Goal: Transaction & Acquisition: Subscribe to service/newsletter

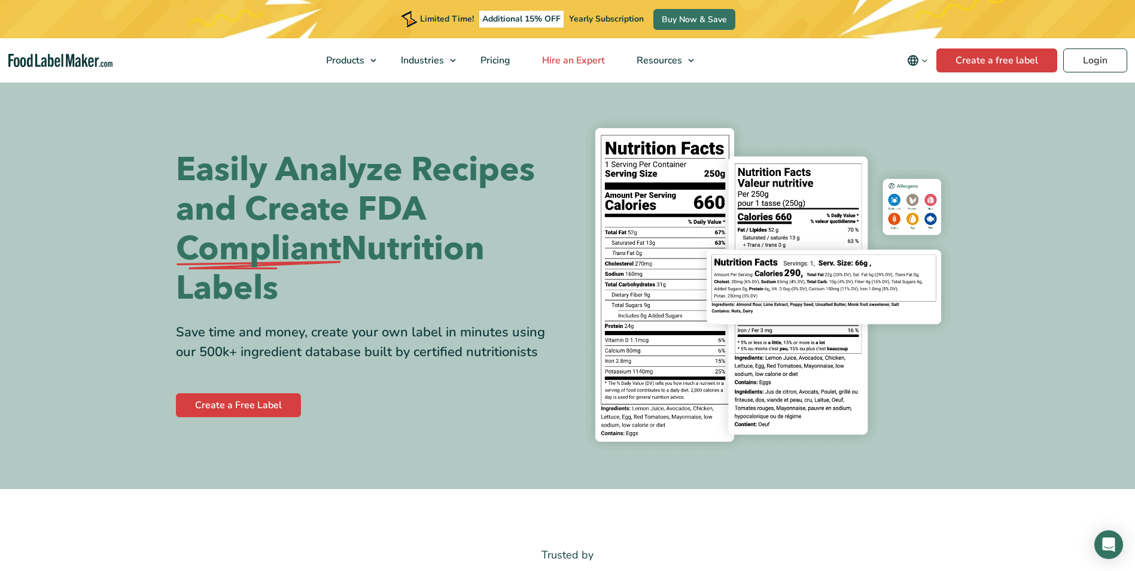
click at [600, 56] on span "Hire an Expert" at bounding box center [573, 60] width 68 height 13
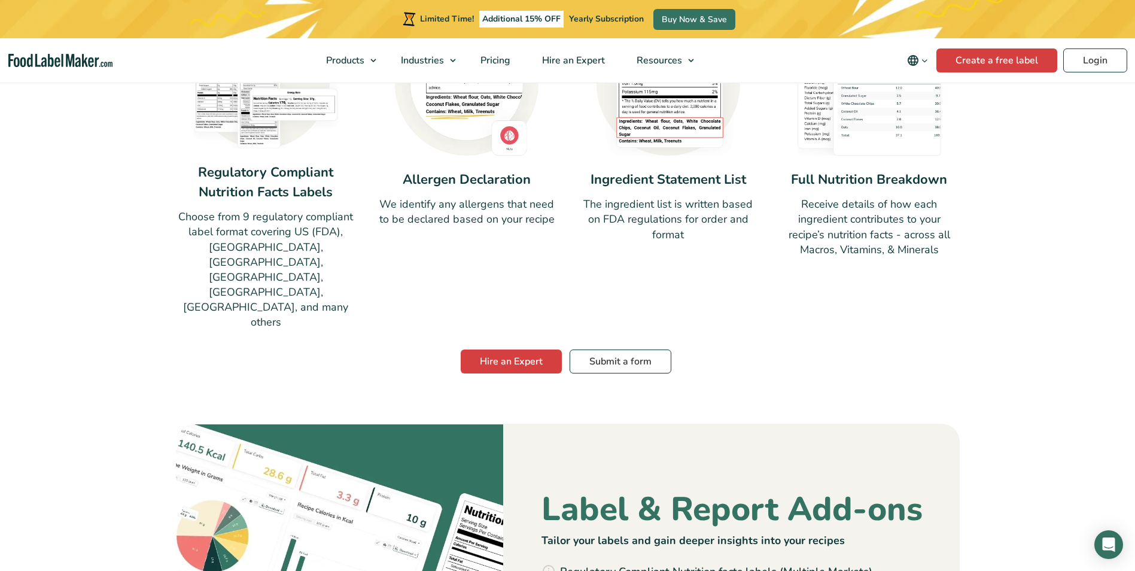
scroll to position [957, 0]
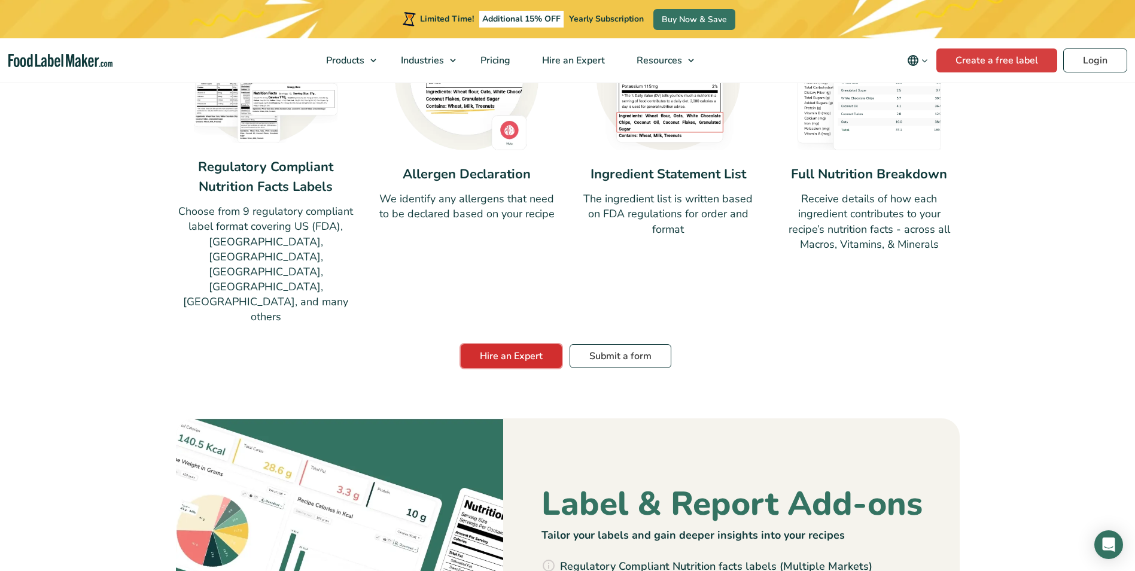
click at [515, 344] on link "Hire an Expert" at bounding box center [511, 356] width 101 height 24
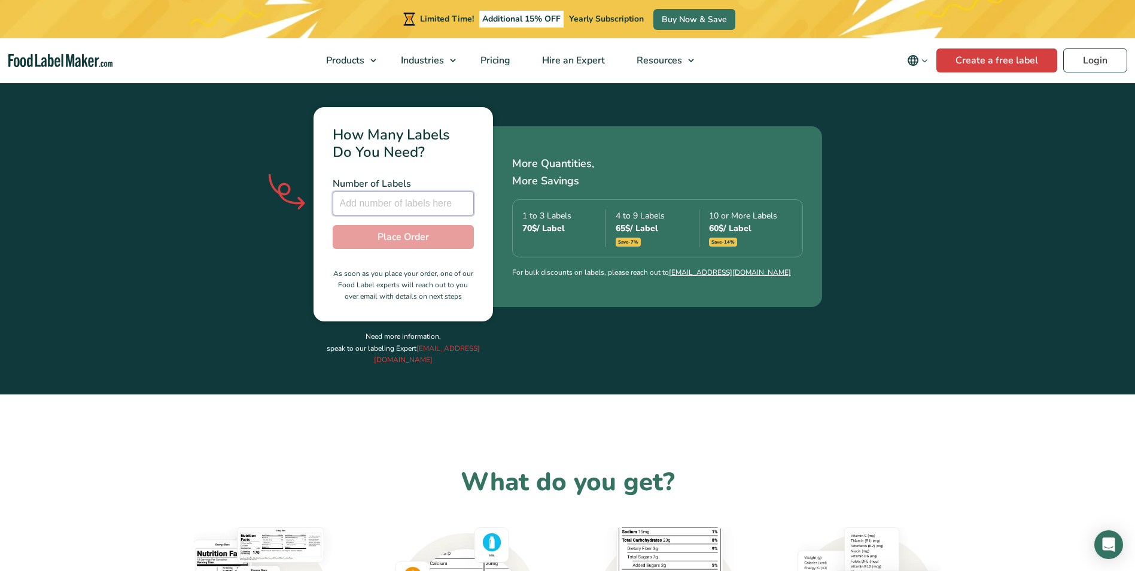
click at [407, 191] on input "number" at bounding box center [403, 203] width 141 height 24
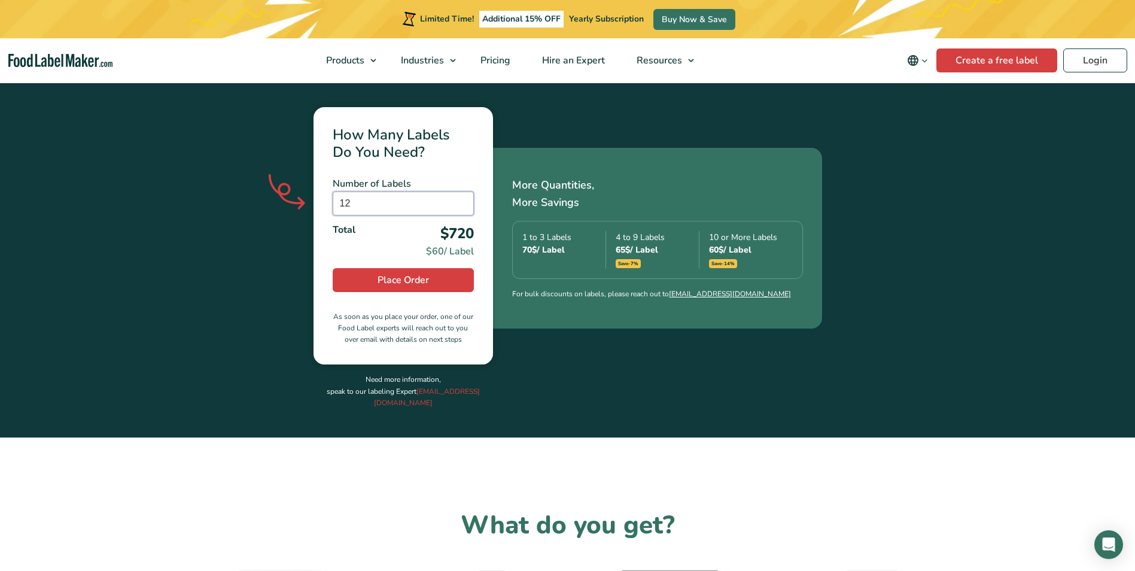
type input "1"
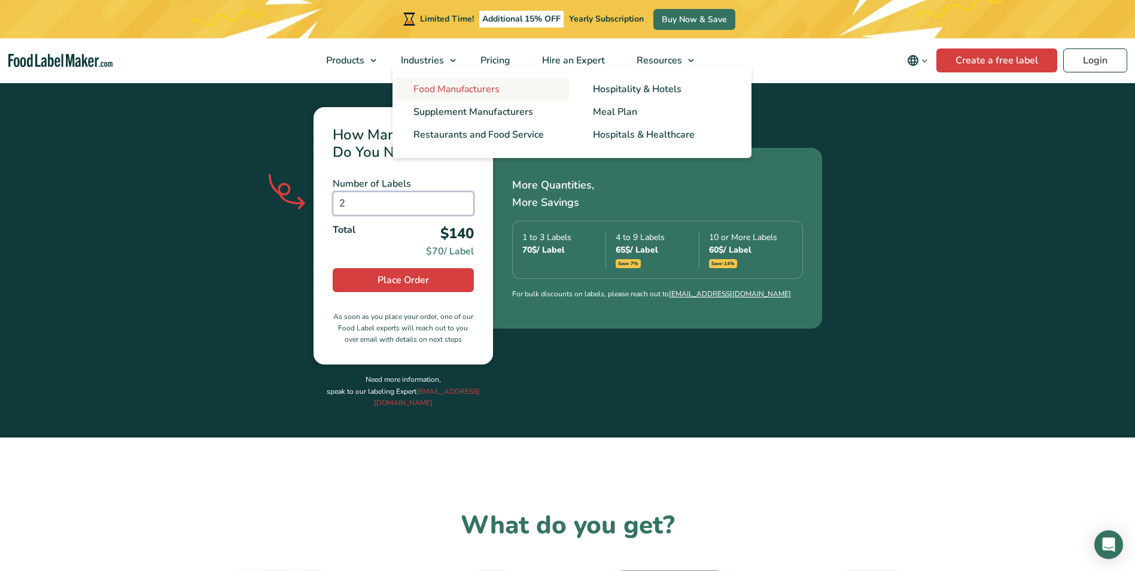
type input "2"
click at [449, 84] on span "Food Manufacturers" at bounding box center [456, 89] width 86 height 13
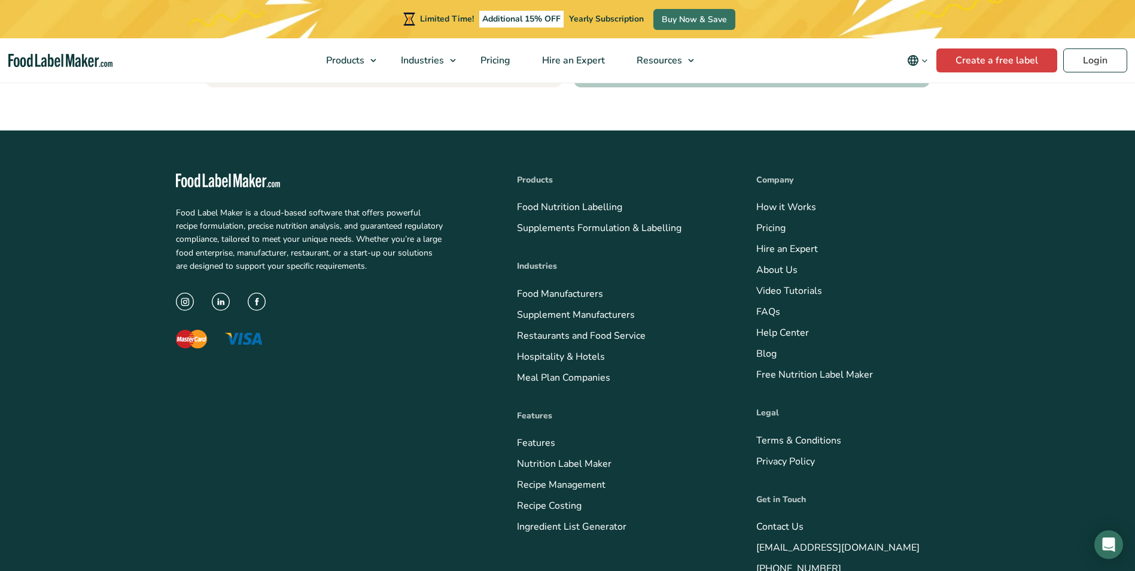
scroll to position [5164, 0]
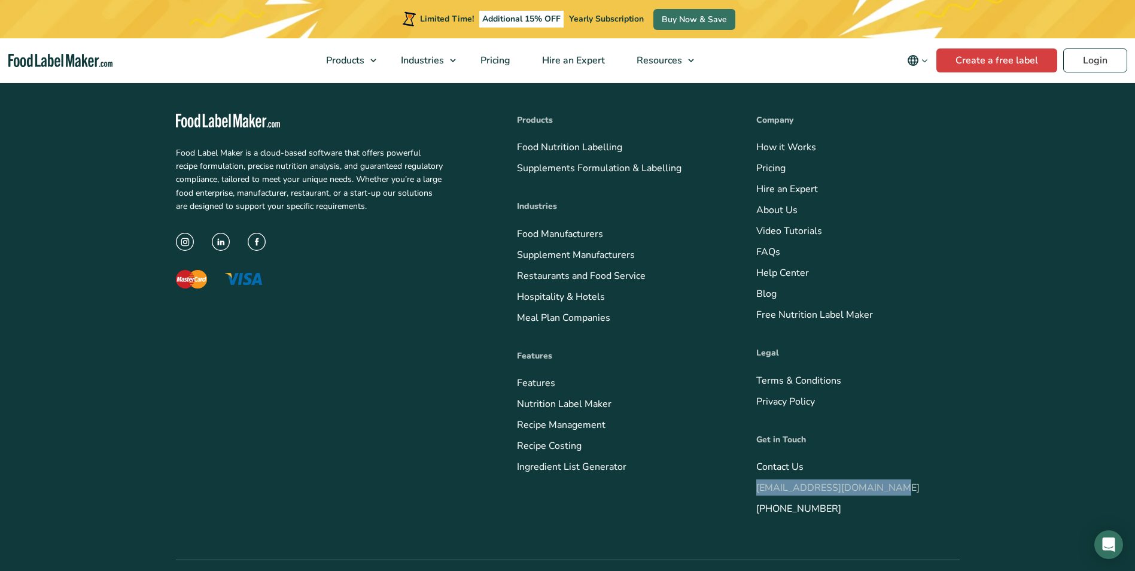
drag, startPoint x: 888, startPoint y: 453, endPoint x: 758, endPoint y: 455, distance: 129.9
click at [758, 479] on li "[EMAIL_ADDRESS][DOMAIN_NAME]" at bounding box center [857, 487] width 203 height 16
drag, startPoint x: 758, startPoint y: 455, endPoint x: 766, endPoint y: 452, distance: 8.9
copy link "[EMAIL_ADDRESS][DOMAIN_NAME]"
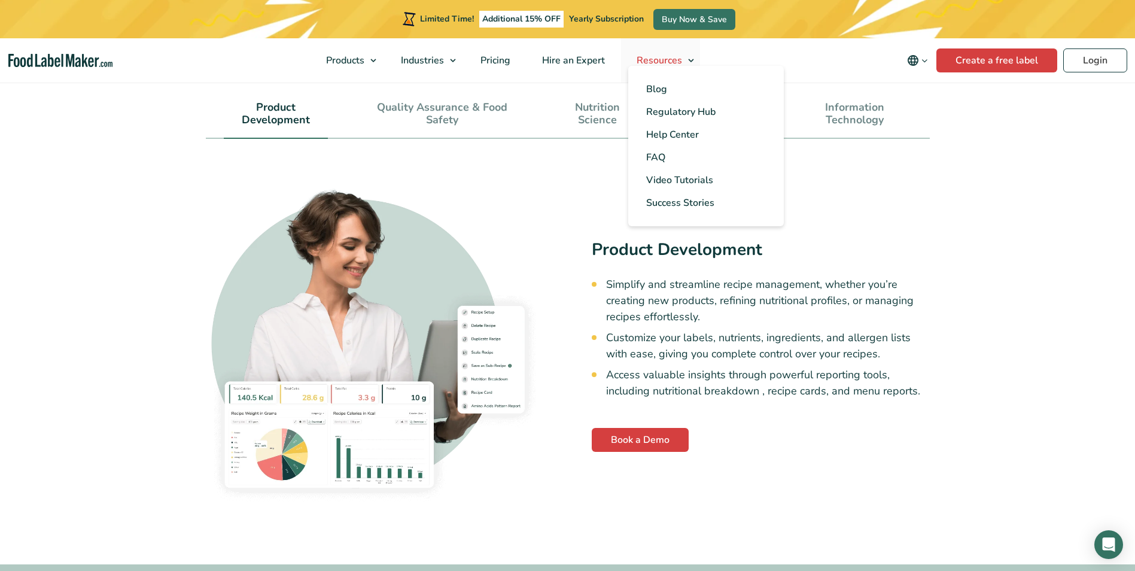
scroll to position [3429, 0]
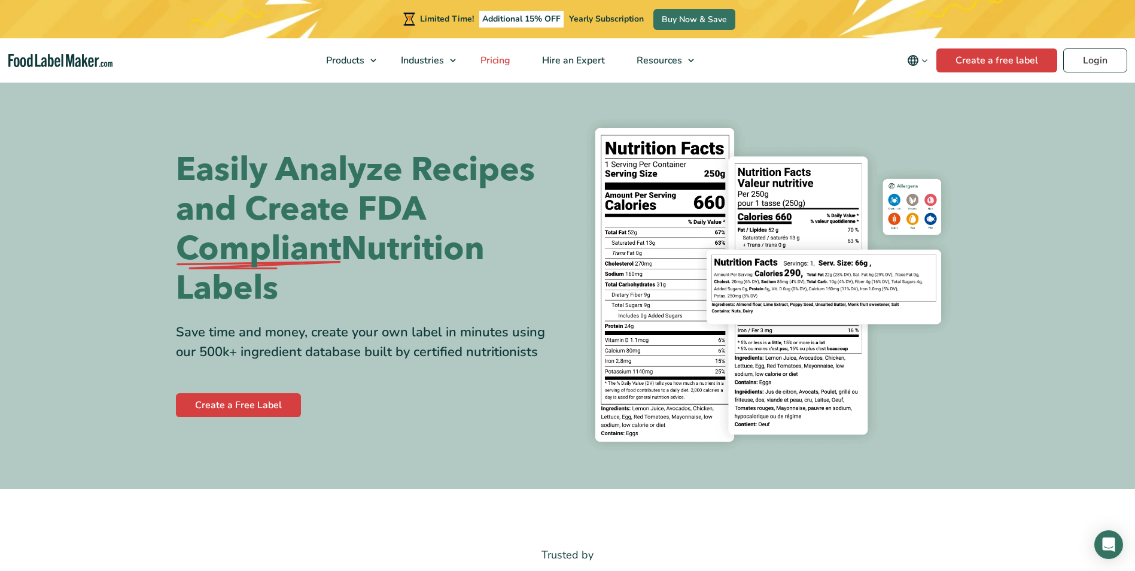
click at [496, 54] on span "Pricing" at bounding box center [494, 60] width 35 height 13
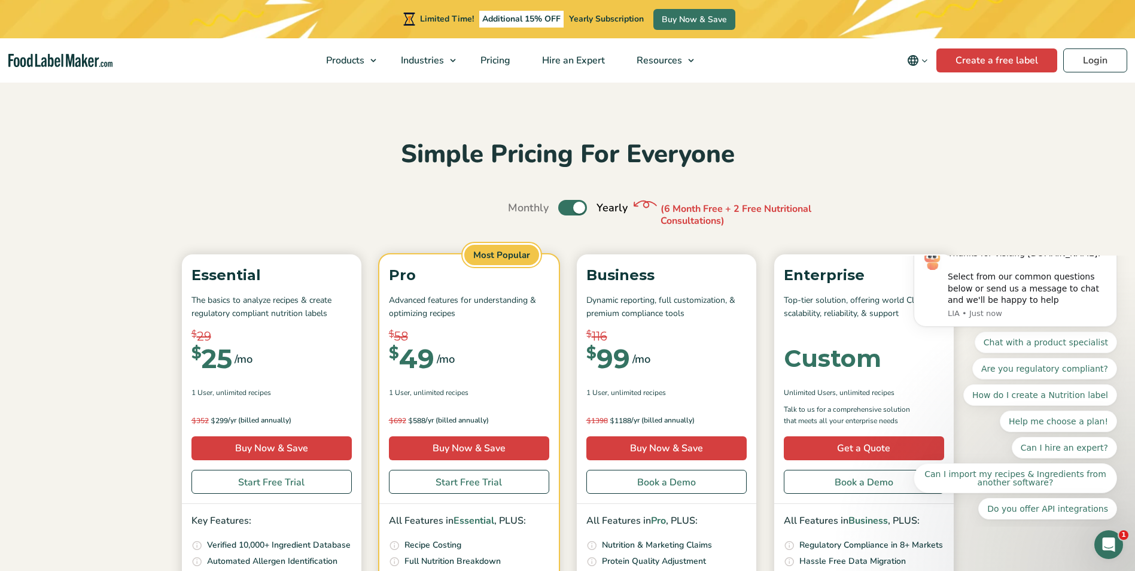
click at [102, 397] on section "Simple Pricing For Everyone Monthly Toggle Yearly (6 Month Free + 2 Free Nutrit…" at bounding box center [567, 442] width 1135 height 723
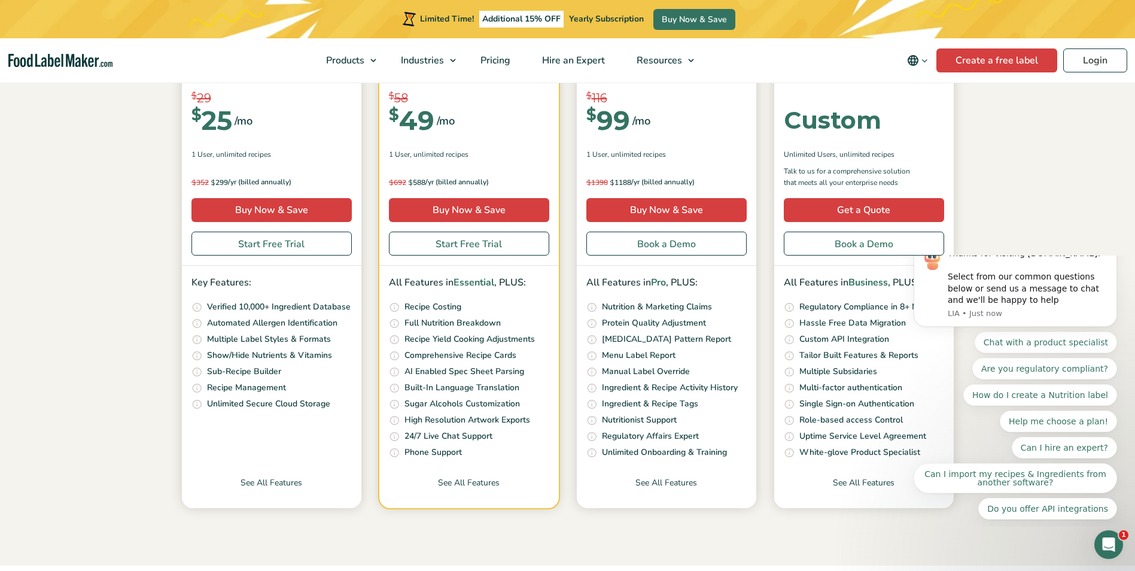
scroll to position [239, 0]
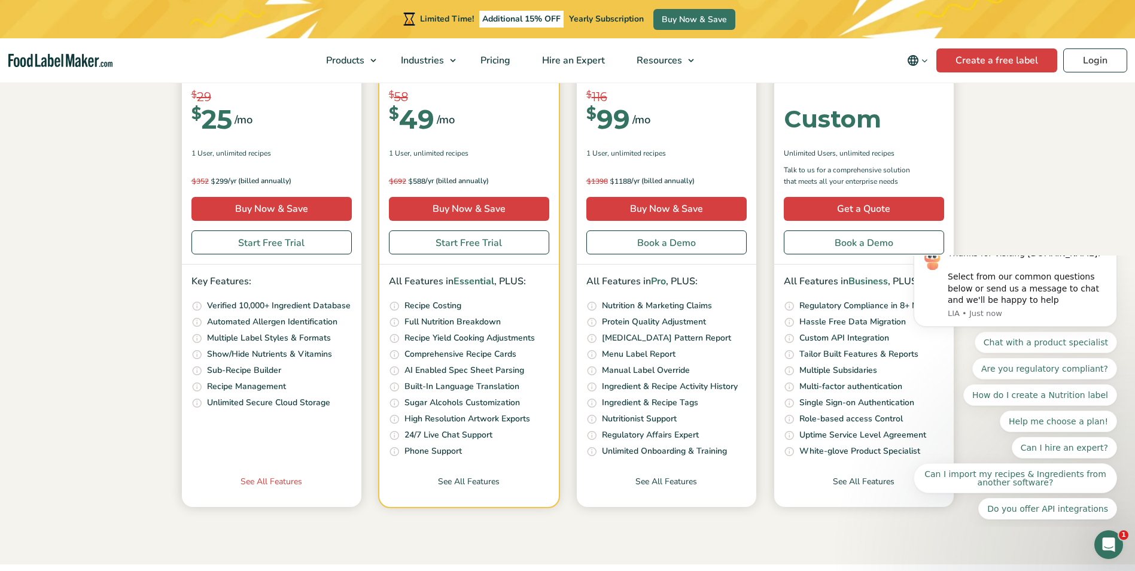
click at [263, 480] on link "See All Features" at bounding box center [272, 491] width 180 height 32
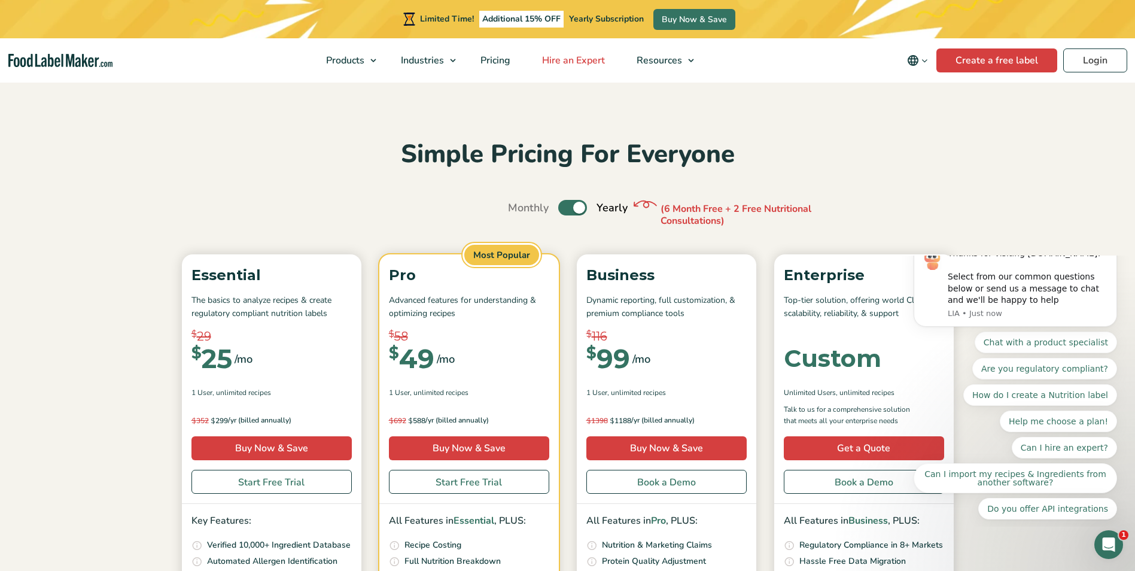
click at [571, 57] on span "Hire an Expert" at bounding box center [573, 60] width 68 height 13
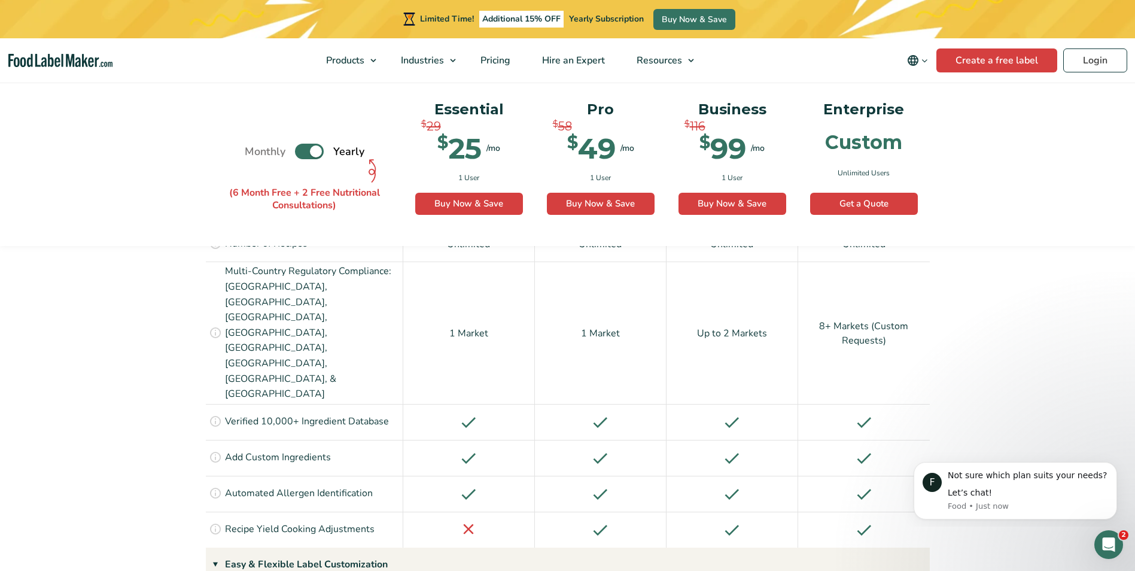
scroll to position [898, 0]
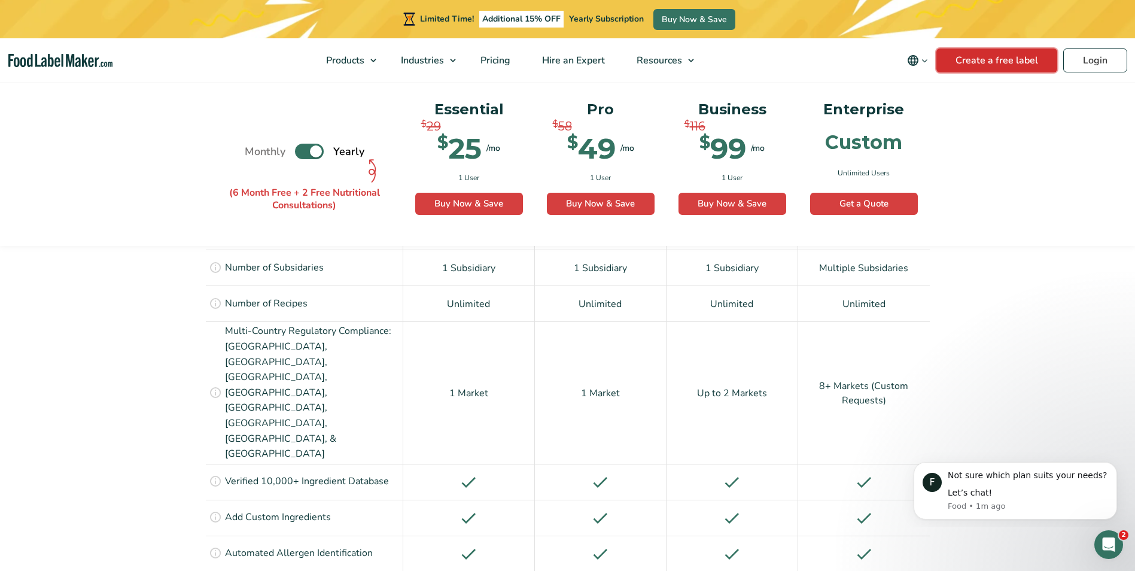
click at [976, 56] on link "Create a free label" at bounding box center [996, 60] width 121 height 24
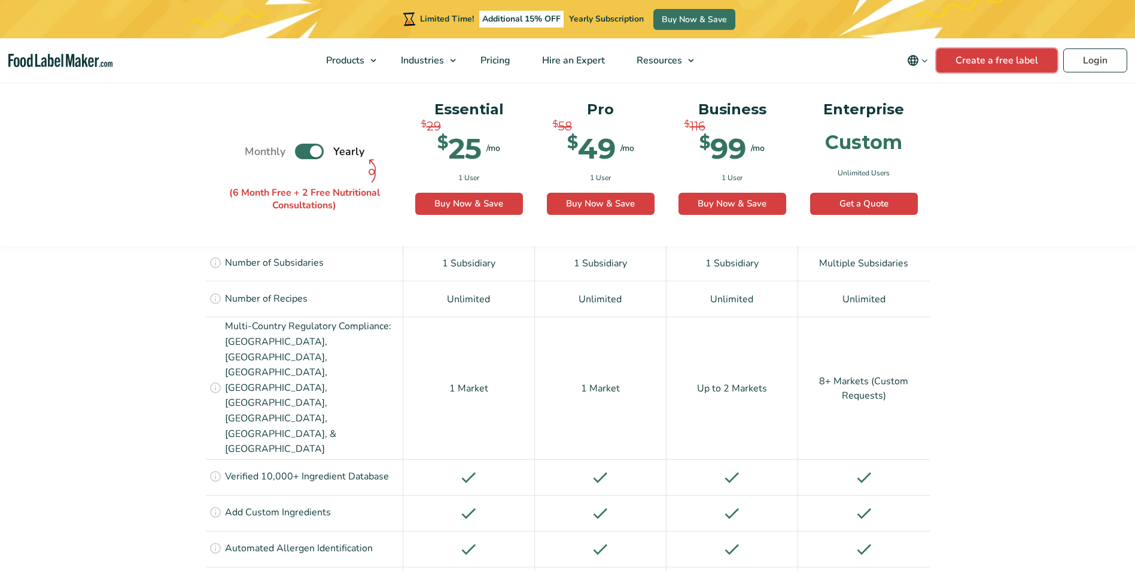
click at [999, 57] on link "Create a free label" at bounding box center [996, 60] width 121 height 24
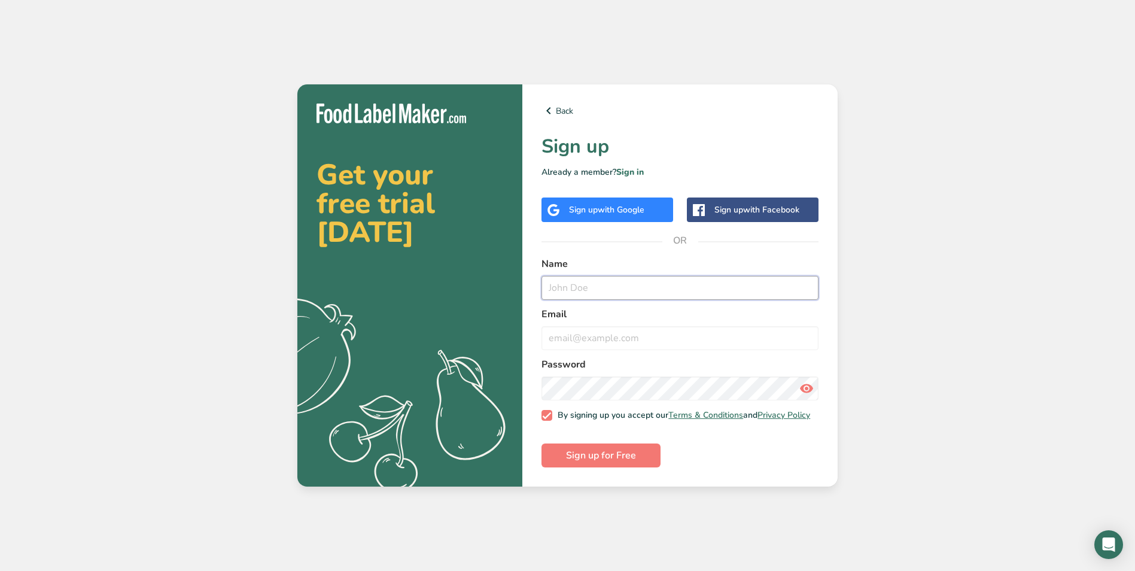
click at [585, 288] on input "text" at bounding box center [680, 288] width 277 height 24
type input "[PERSON_NAME]"
type input "mdweck@equitybrands.com"
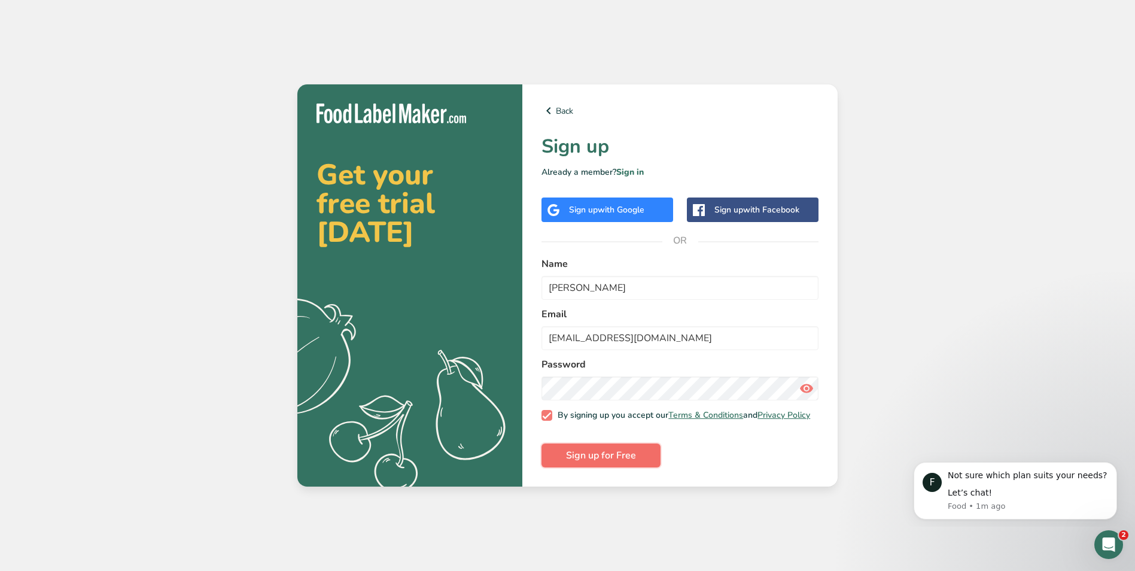
click at [616, 456] on span "Sign up for Free" at bounding box center [601, 455] width 70 height 14
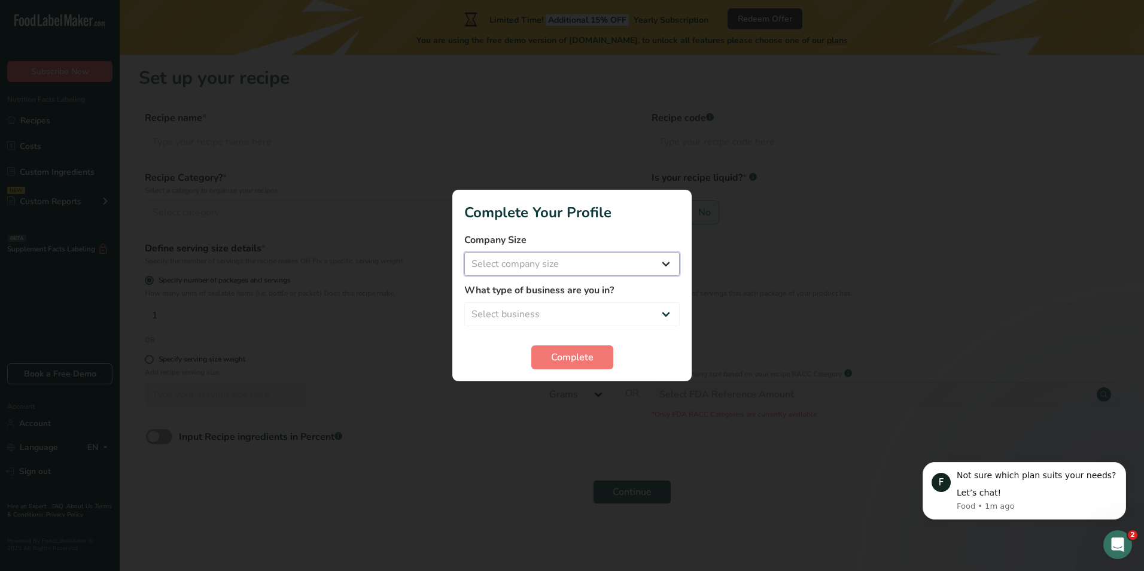
click at [540, 264] on select "Select company size Fewer than 10 Employees 10 to 50 Employees 51 to 500 Employ…" at bounding box center [571, 264] width 215 height 24
select select "2"
click at [464, 252] on select "Select company size Fewer than 10 Employees 10 to 50 Employees 51 to 500 Employ…" at bounding box center [571, 264] width 215 height 24
click at [548, 311] on select "Select business Packaged Food Manufacturer Restaurant & Cafe Bakery Meal Plans …" at bounding box center [571, 314] width 215 height 24
select select "1"
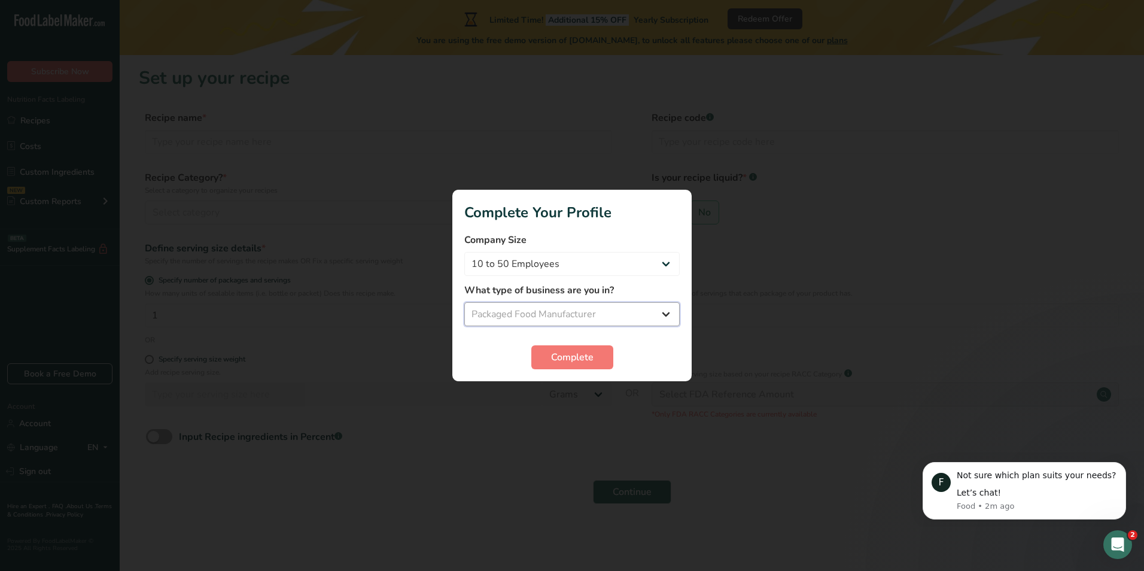
click at [464, 302] on select "Select business Packaged Food Manufacturer Restaurant & Cafe Bakery Meal Plans …" at bounding box center [571, 314] width 215 height 24
click at [561, 354] on span "Complete" at bounding box center [572, 357] width 42 height 14
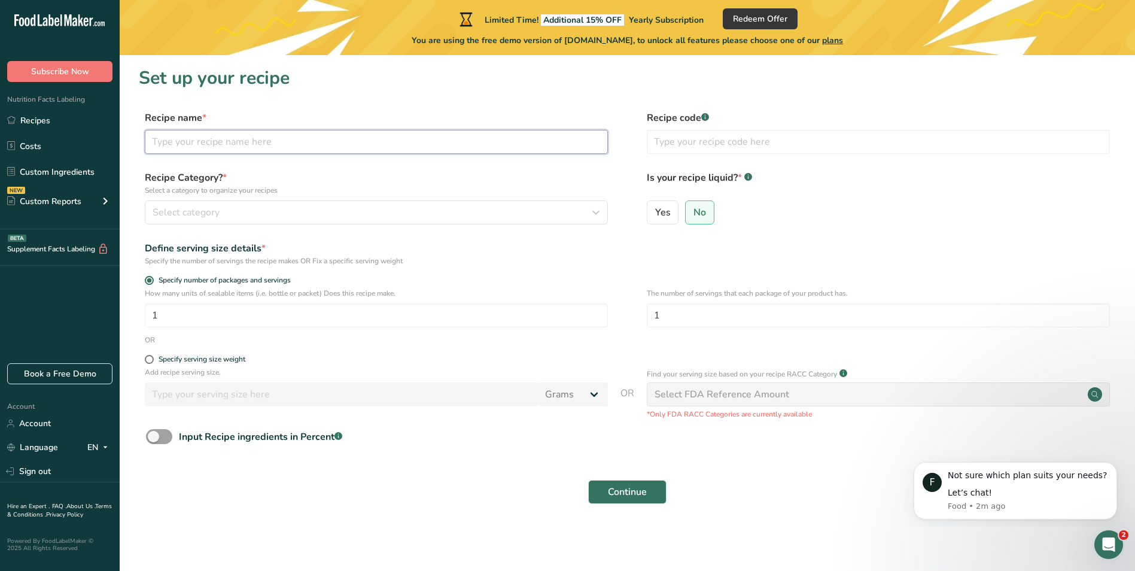
click at [262, 144] on input "text" at bounding box center [376, 142] width 463 height 24
click at [743, 390] on div "Select FDA Reference Amount" at bounding box center [722, 394] width 135 height 14
